Goal: Information Seeking & Learning: Learn about a topic

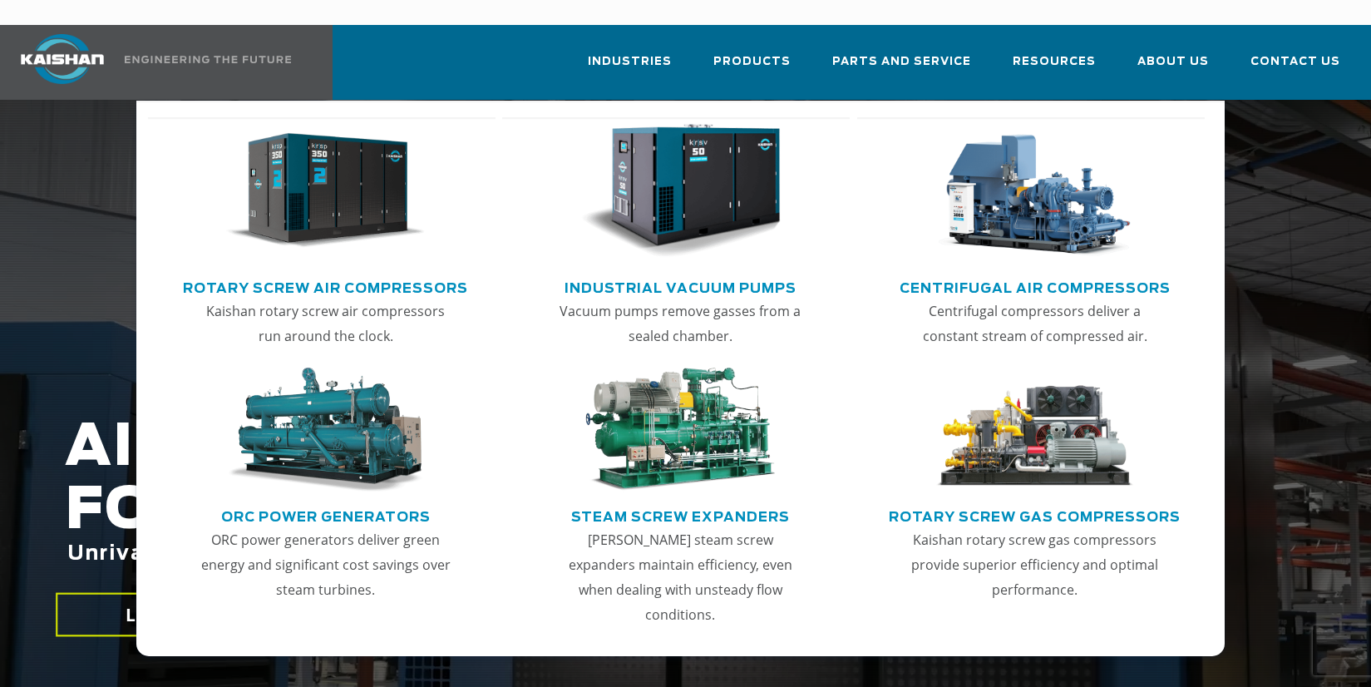
click at [342, 274] on link "Rotary Screw Air Compressors" at bounding box center [325, 286] width 285 height 25
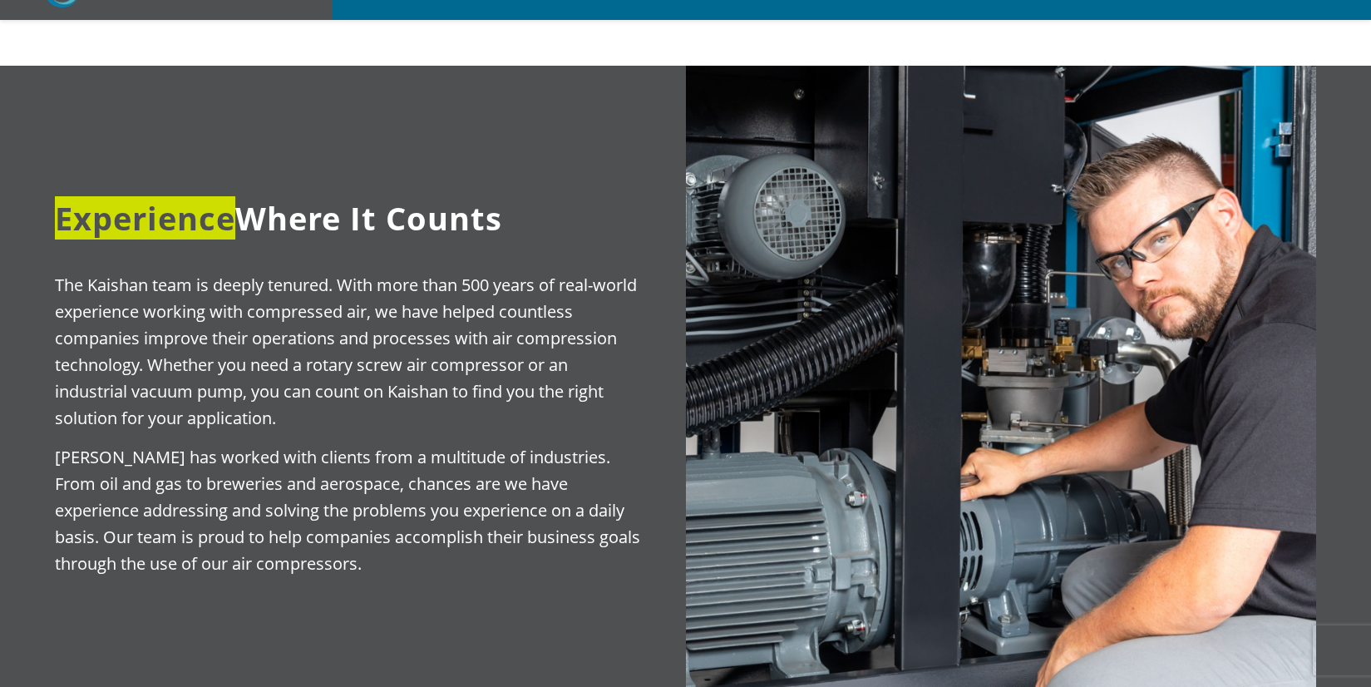
scroll to position [416, 0]
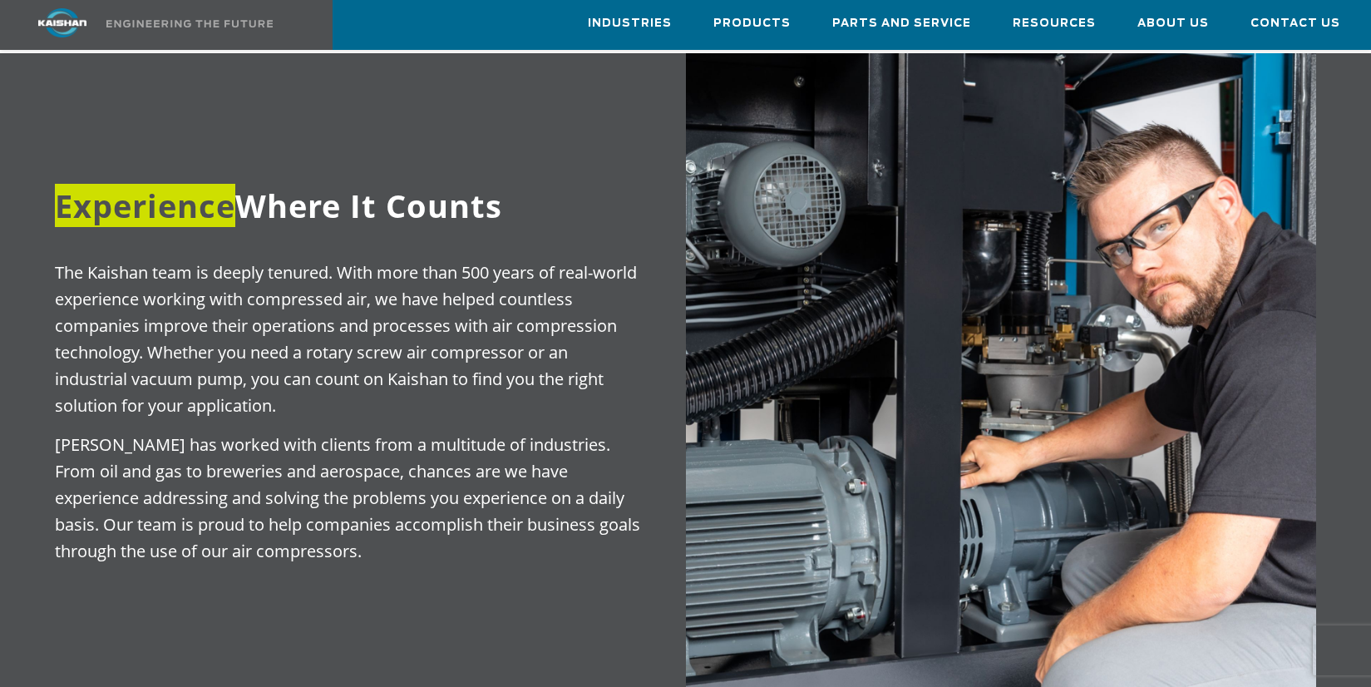
click at [466, 307] on p "The Kaishan team is deeply tenured. With more than 500 years of real-world expe…" at bounding box center [350, 339] width 590 height 160
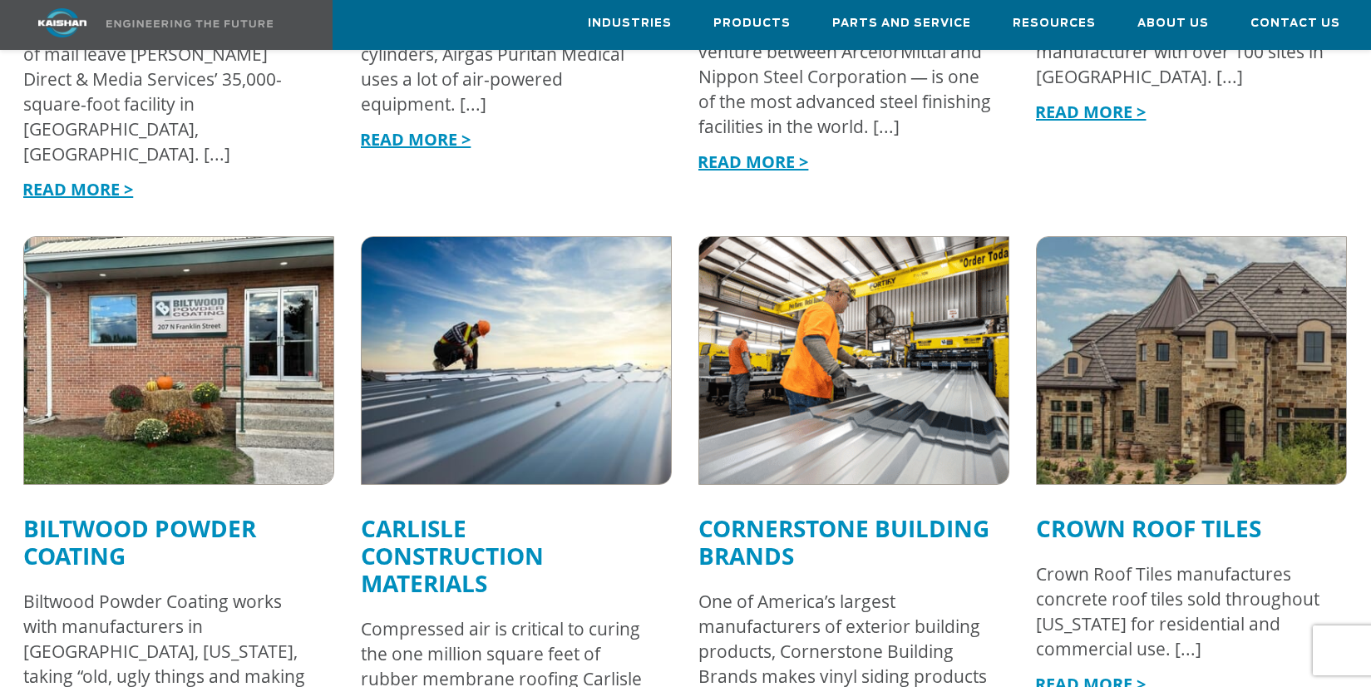
scroll to position [1663, 0]
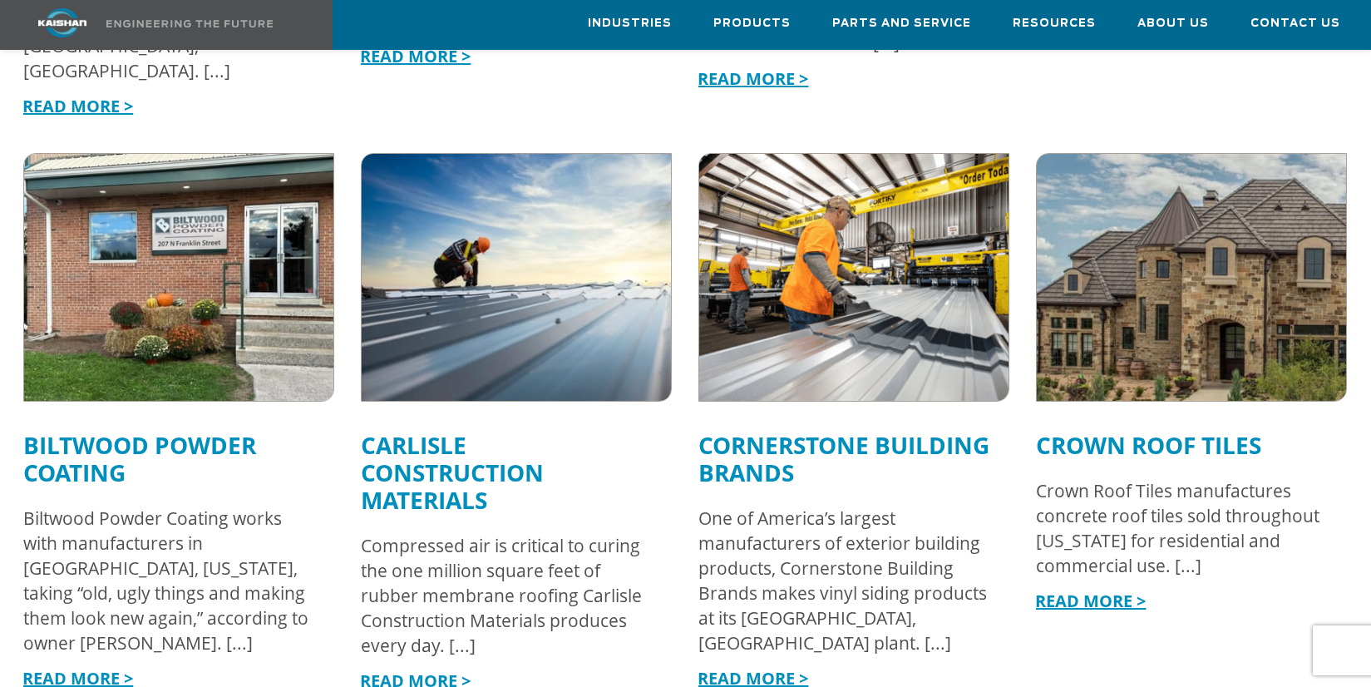
click at [740, 429] on link "Cornerstone Building Brands" at bounding box center [843, 458] width 291 height 59
